Goal: Find specific page/section: Find specific page/section

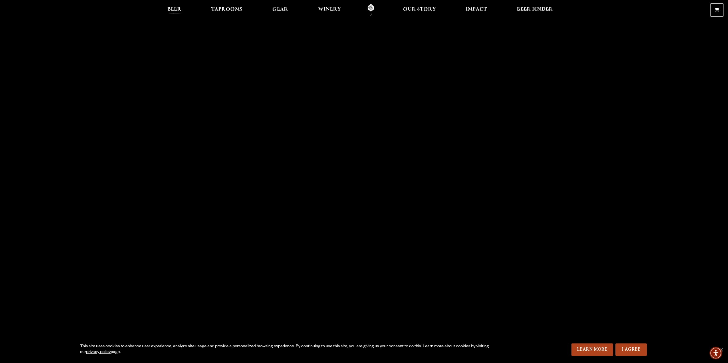
click at [177, 4] on link "Beer" at bounding box center [174, 10] width 21 height 13
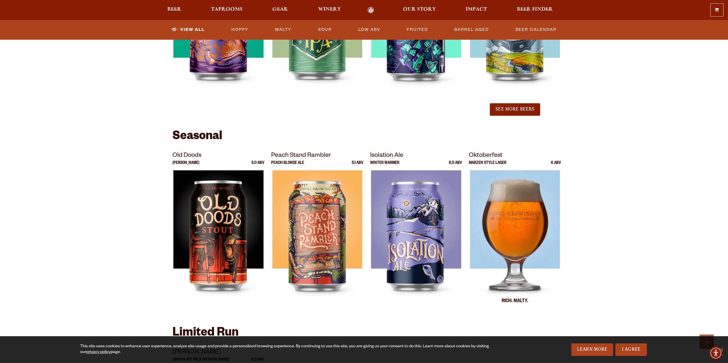
scroll to position [686, 0]
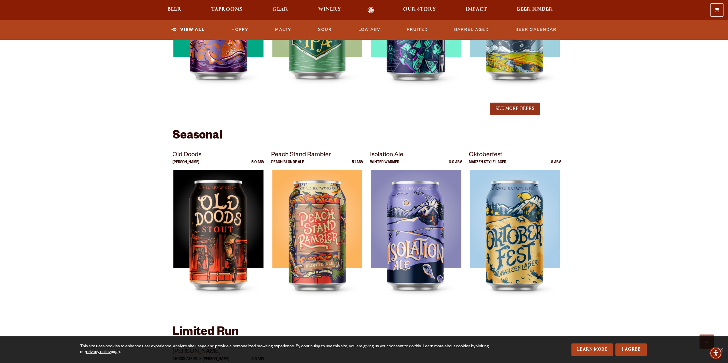
click at [527, 109] on button "See More Beers" at bounding box center [515, 109] width 50 height 13
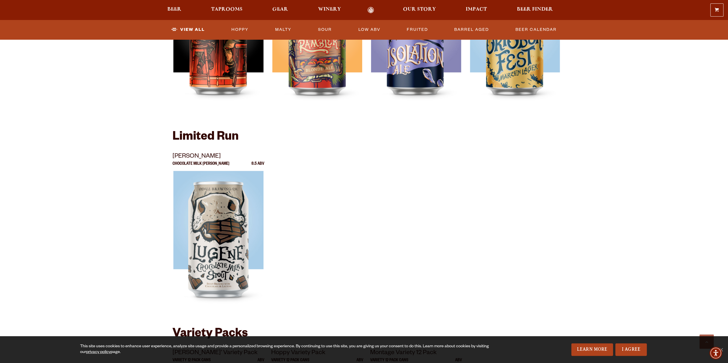
scroll to position [1030, 0]
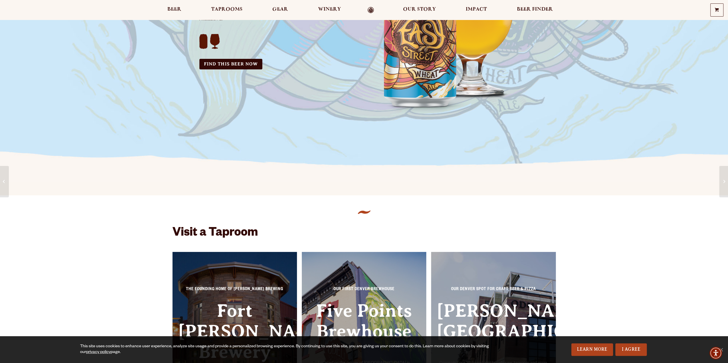
scroll to position [114, 0]
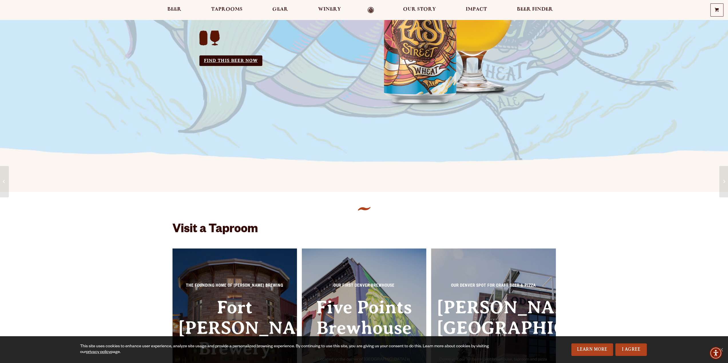
click at [236, 60] on link "Find this Beer Now" at bounding box center [230, 60] width 63 height 11
